Goal: Task Accomplishment & Management: Manage account settings

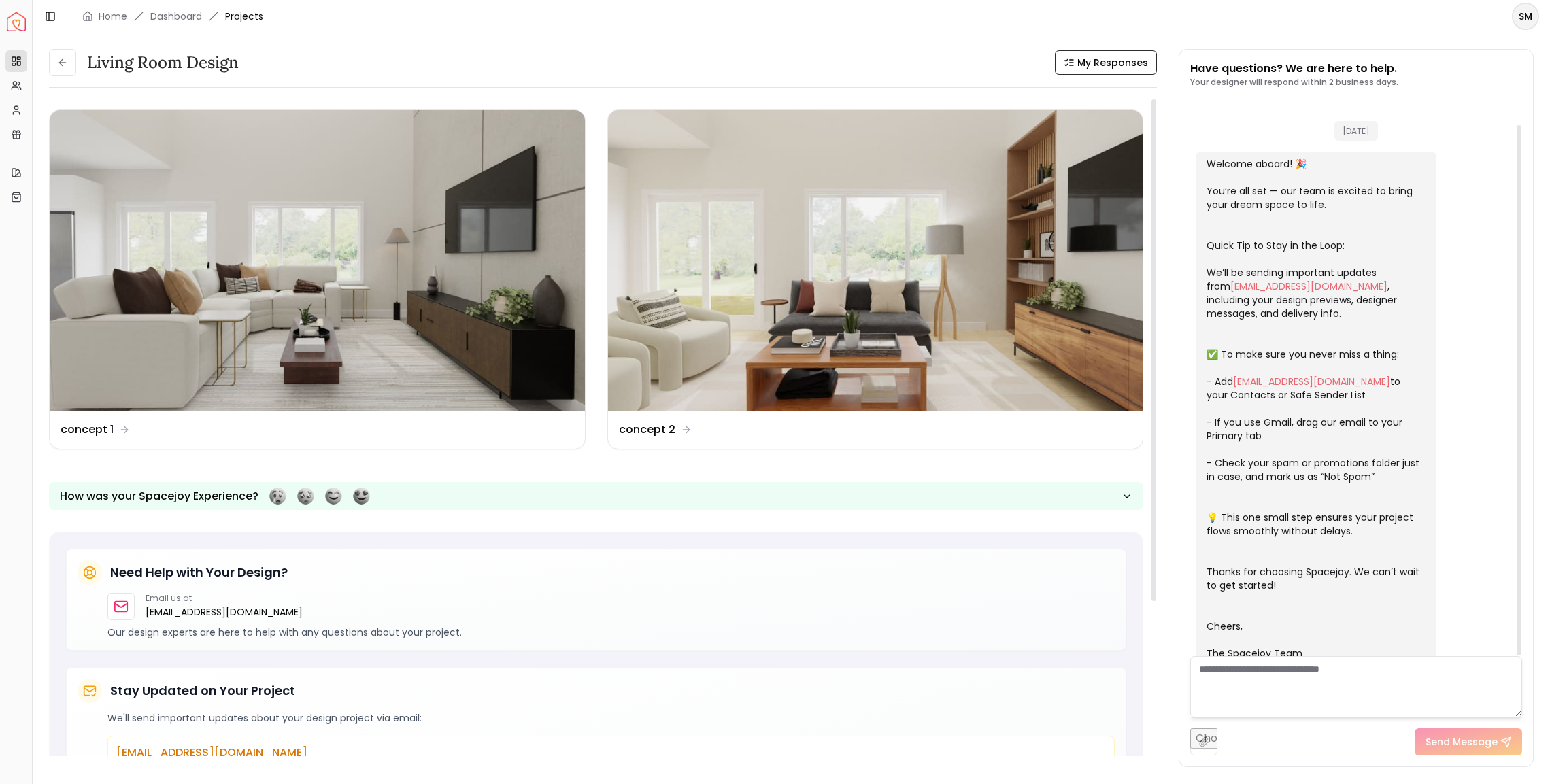
scroll to position [27, 0]
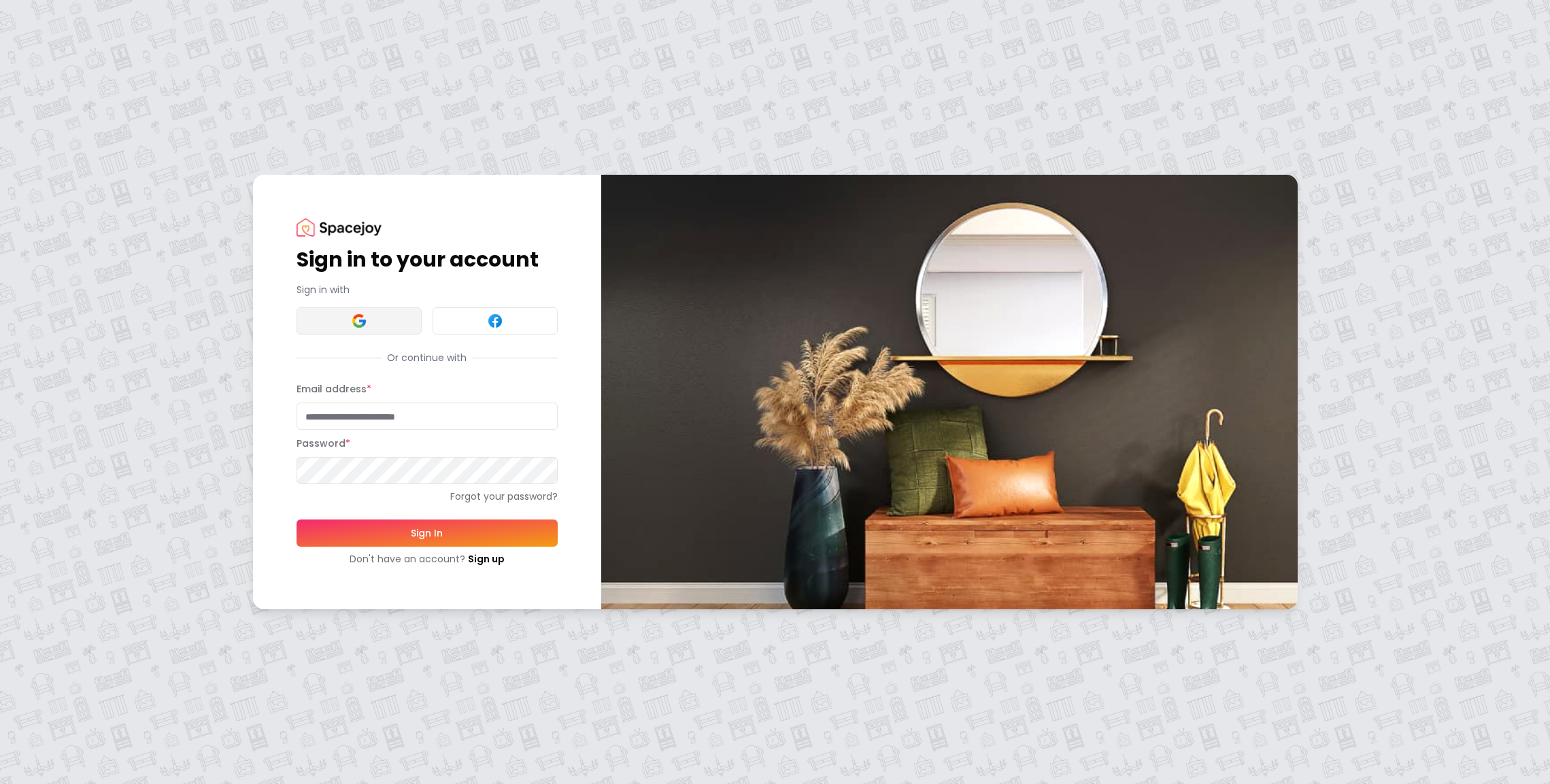
click at [323, 318] on button at bounding box center [359, 320] width 125 height 27
